Goal: Find specific page/section: Find specific page/section

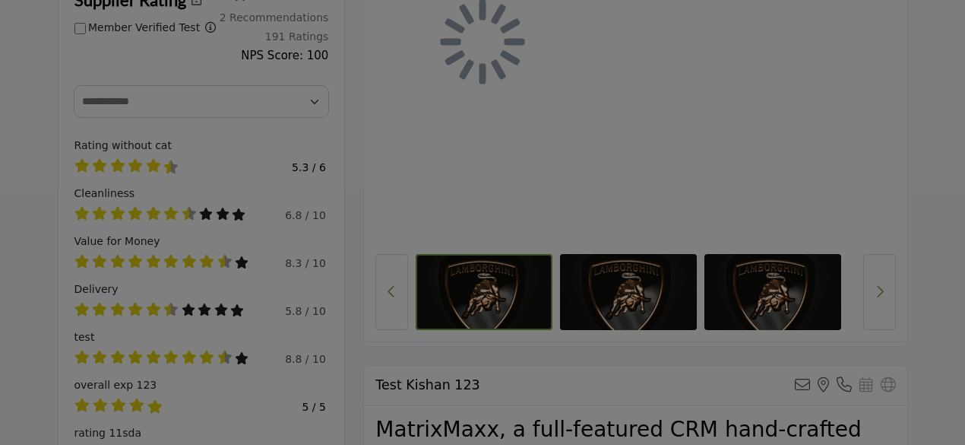
scroll to position [173, 0]
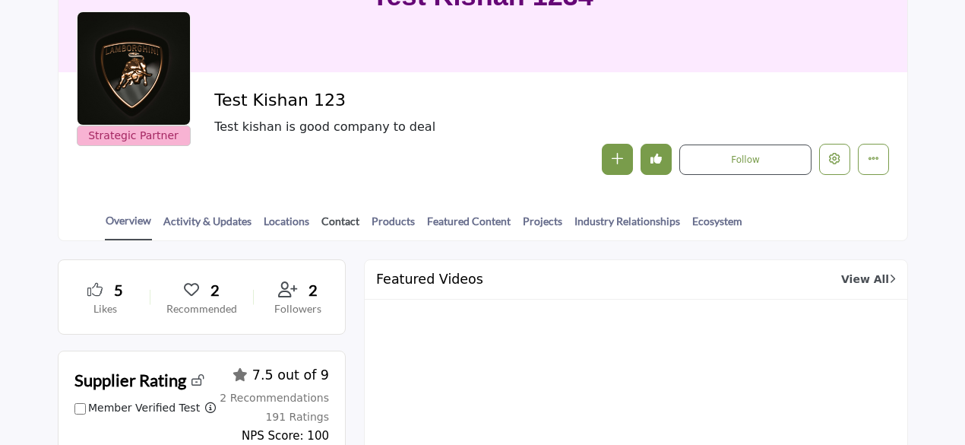
click at [331, 220] on link "Contact" at bounding box center [341, 226] width 40 height 27
